Goal: Register for event/course

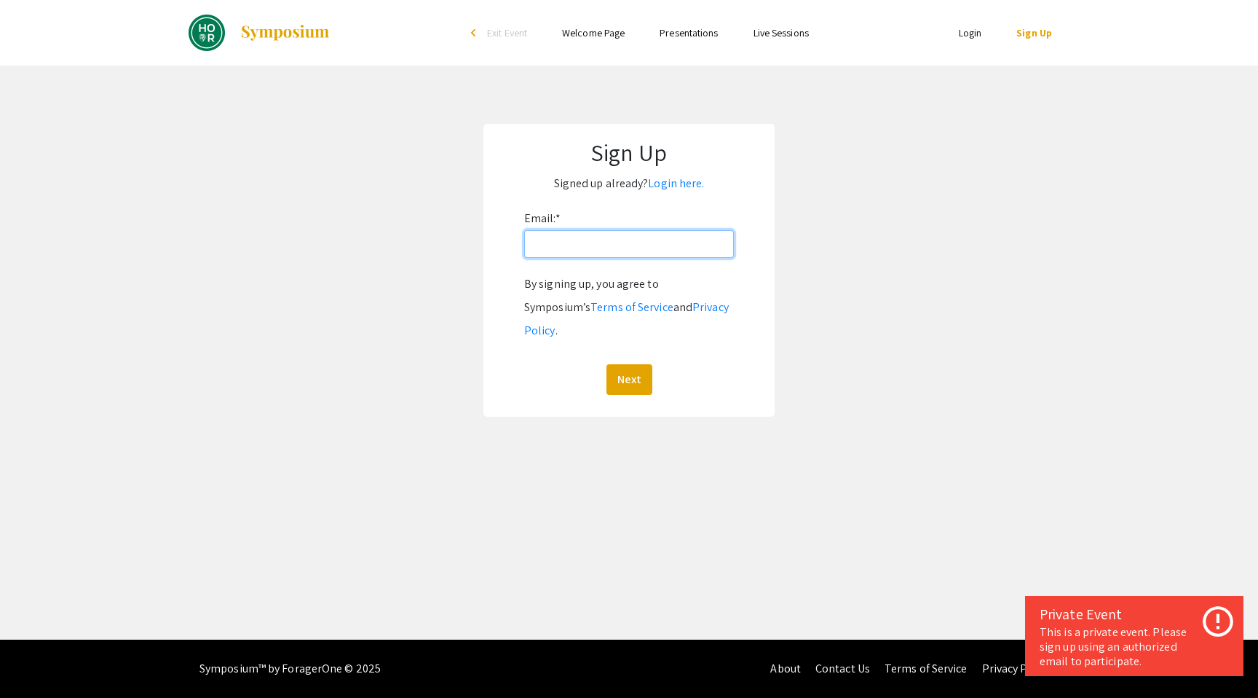
click at [694, 241] on input "Email: *" at bounding box center [629, 244] width 210 height 28
type input "[EMAIL_ADDRESS][DOMAIN_NAME]"
click at [631, 364] on button "Next" at bounding box center [630, 379] width 46 height 31
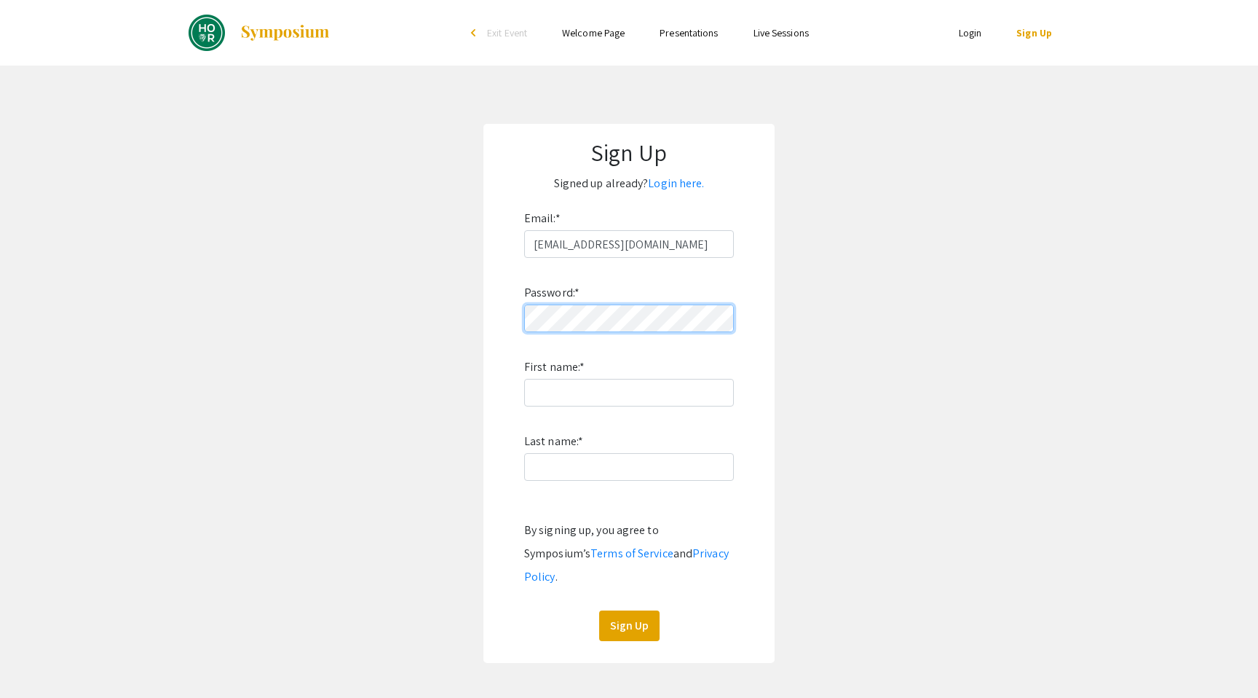
click at [491, 315] on div "Sign Up Signed up already? Login here. Email: * hwang261@jhu.edu Password: * Fi…" at bounding box center [628, 393] width 291 height 539
click button "Sign Up" at bounding box center [629, 625] width 60 height 31
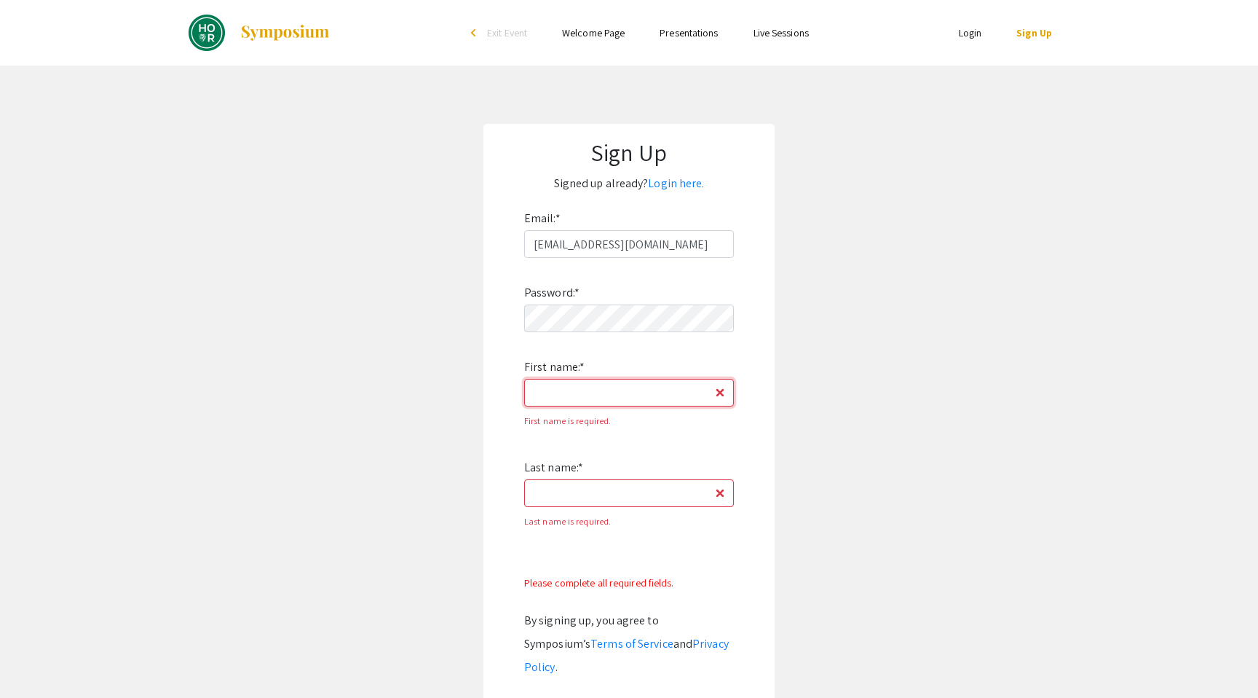
click at [677, 400] on input "First name: *" at bounding box center [629, 393] width 210 height 28
type input "Helen"
type input "Wang"
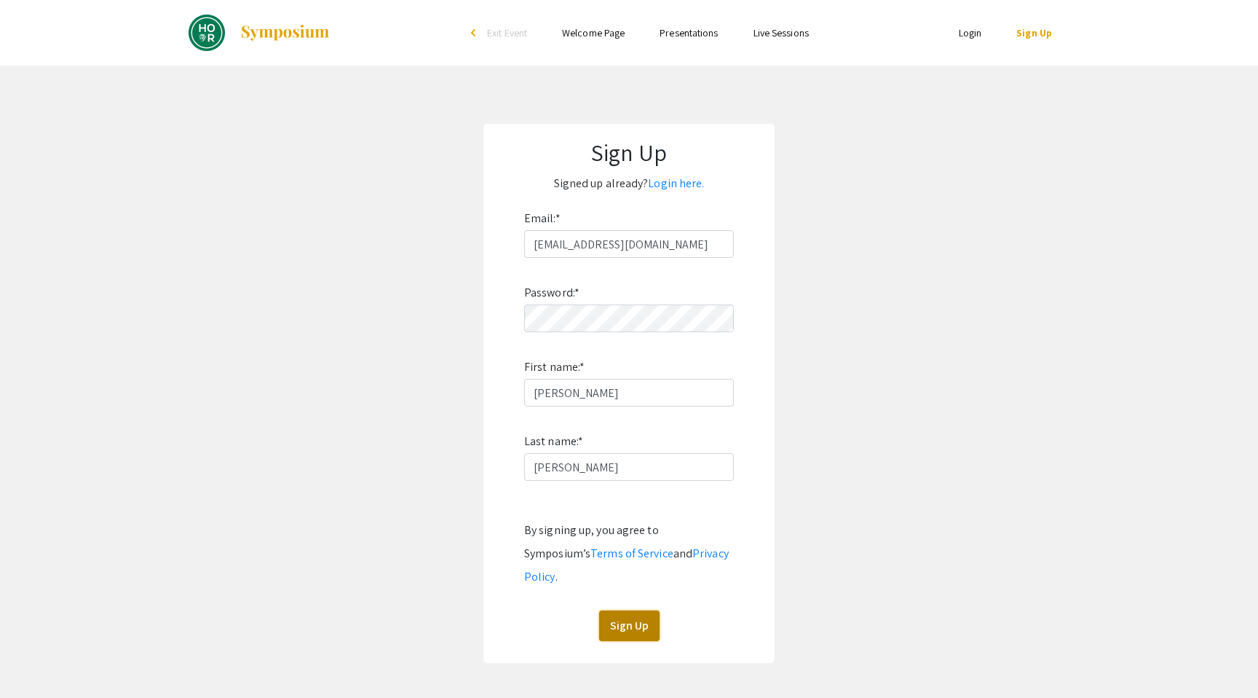
click at [627, 610] on button "Sign Up" at bounding box center [629, 625] width 60 height 31
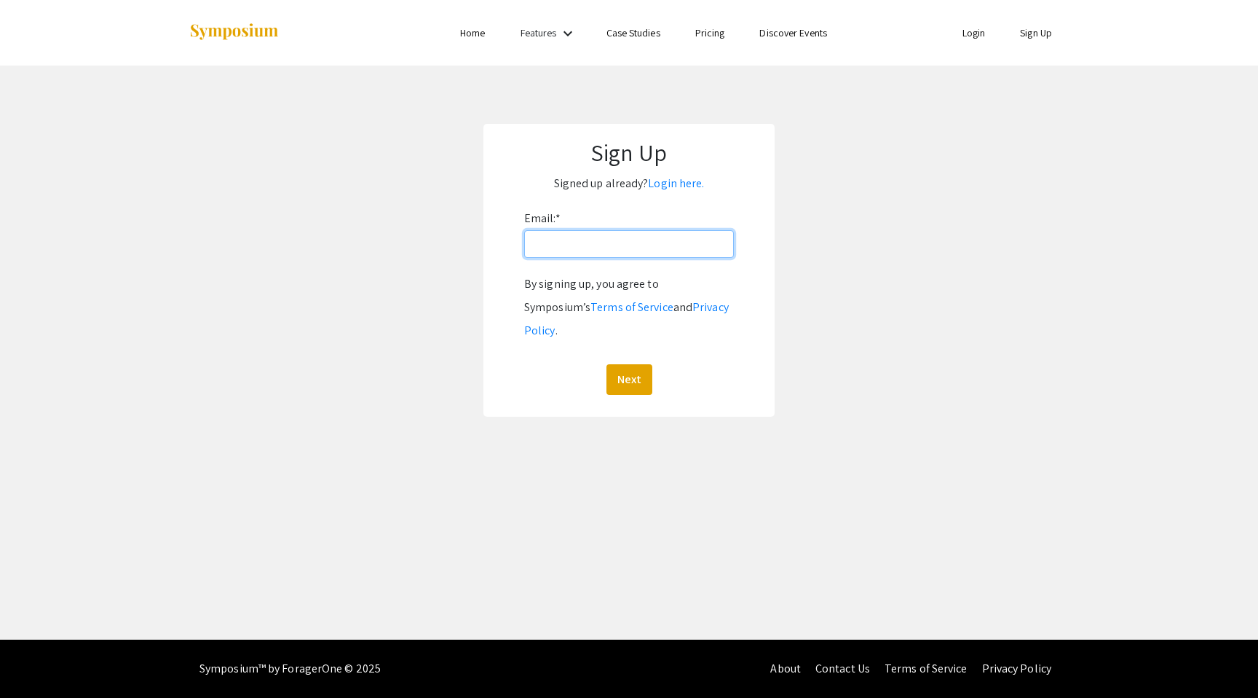
click at [631, 248] on input "Email: *" at bounding box center [629, 244] width 210 height 28
type input "[EMAIL_ADDRESS][DOMAIN_NAME]"
click at [607, 364] on button "Next" at bounding box center [630, 379] width 46 height 31
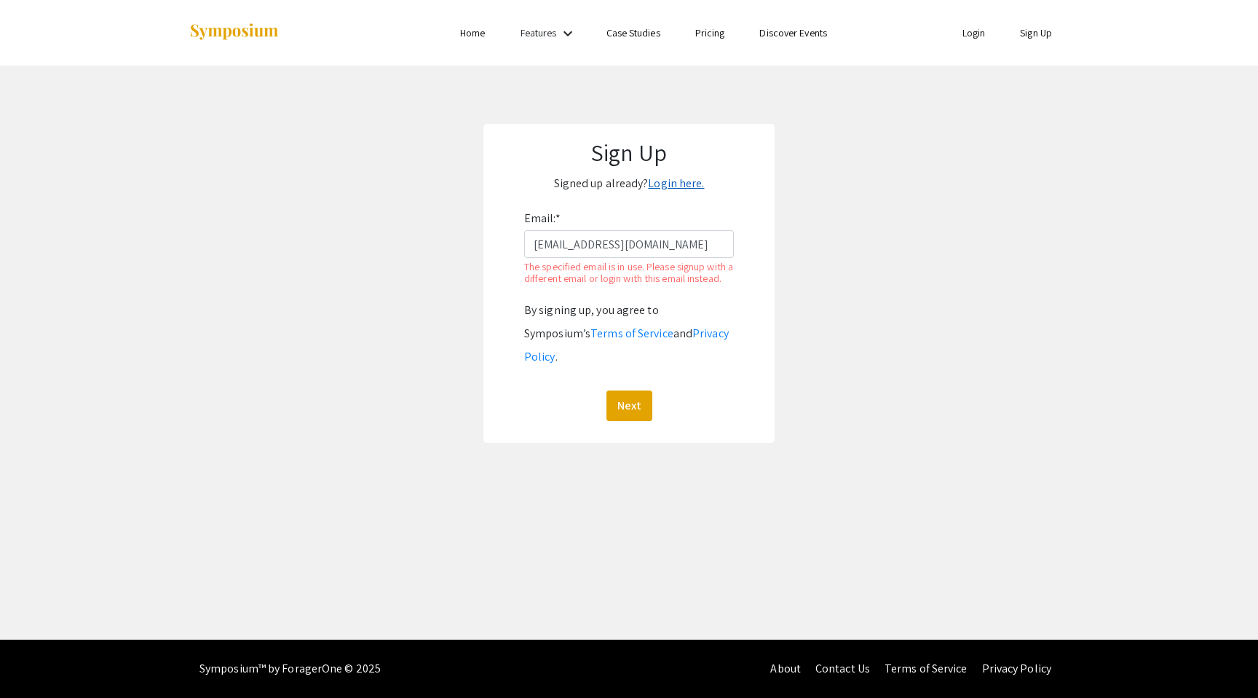
click at [669, 183] on link "Login here." at bounding box center [676, 182] width 56 height 15
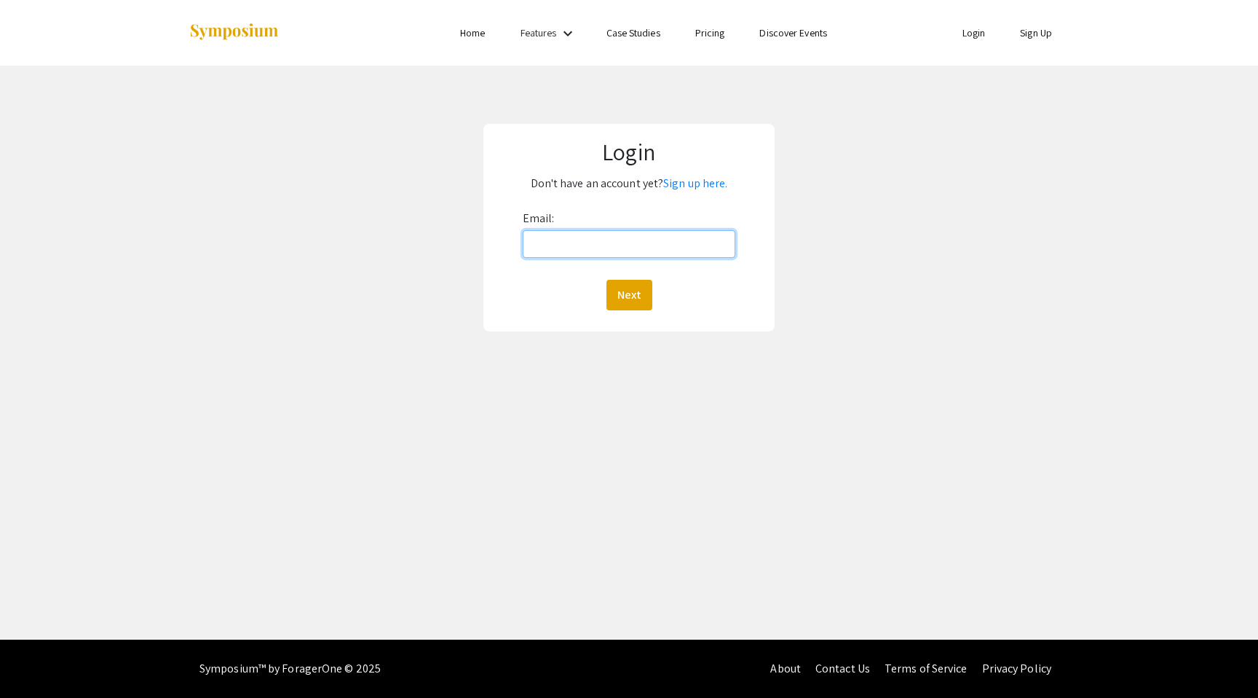
click at [655, 249] on input "Email:" at bounding box center [629, 244] width 213 height 28
type input "hwang261@jhu.edu"
click at [640, 291] on button "Next" at bounding box center [630, 295] width 46 height 31
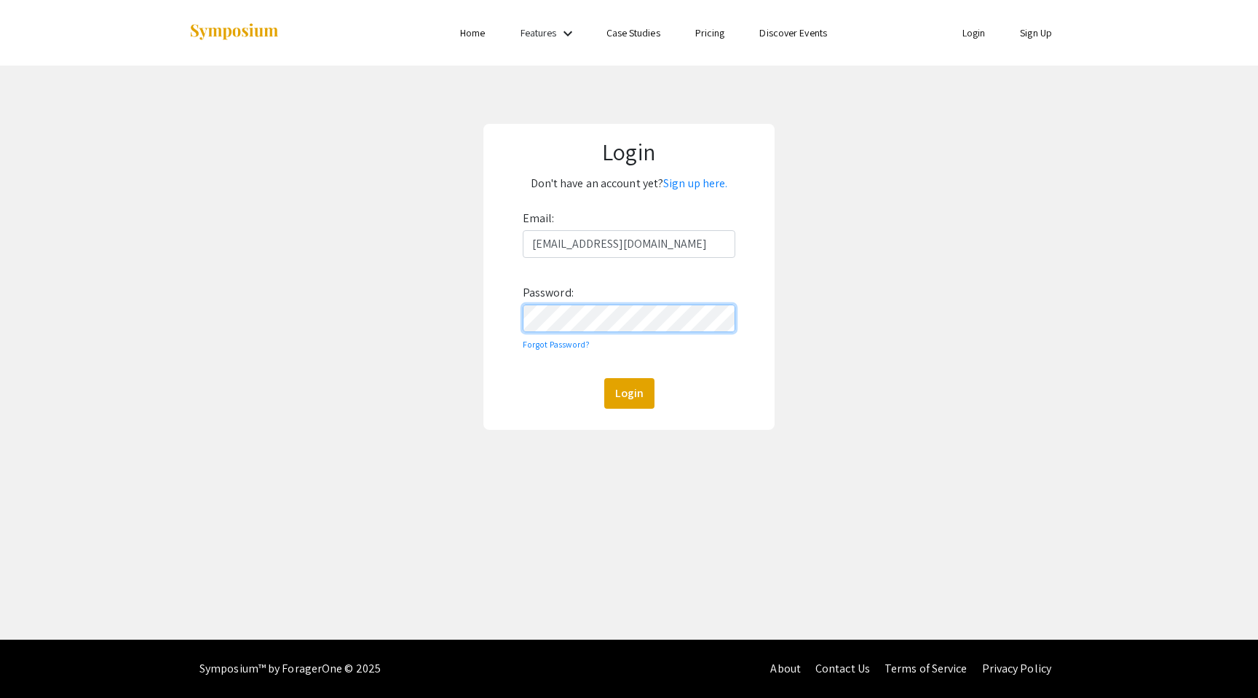
click at [604, 378] on button "Login" at bounding box center [629, 393] width 50 height 31
